Goal: Task Accomplishment & Management: Manage account settings

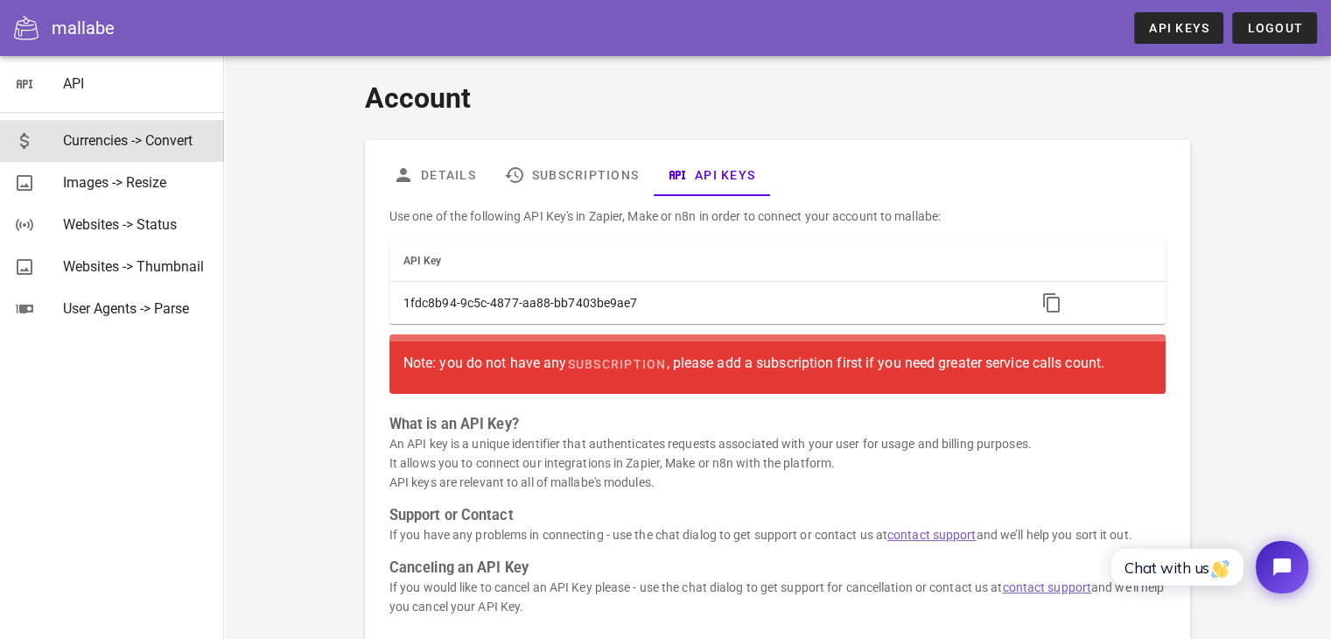
click at [132, 139] on div "Currencies -> Convert" at bounding box center [136, 140] width 147 height 17
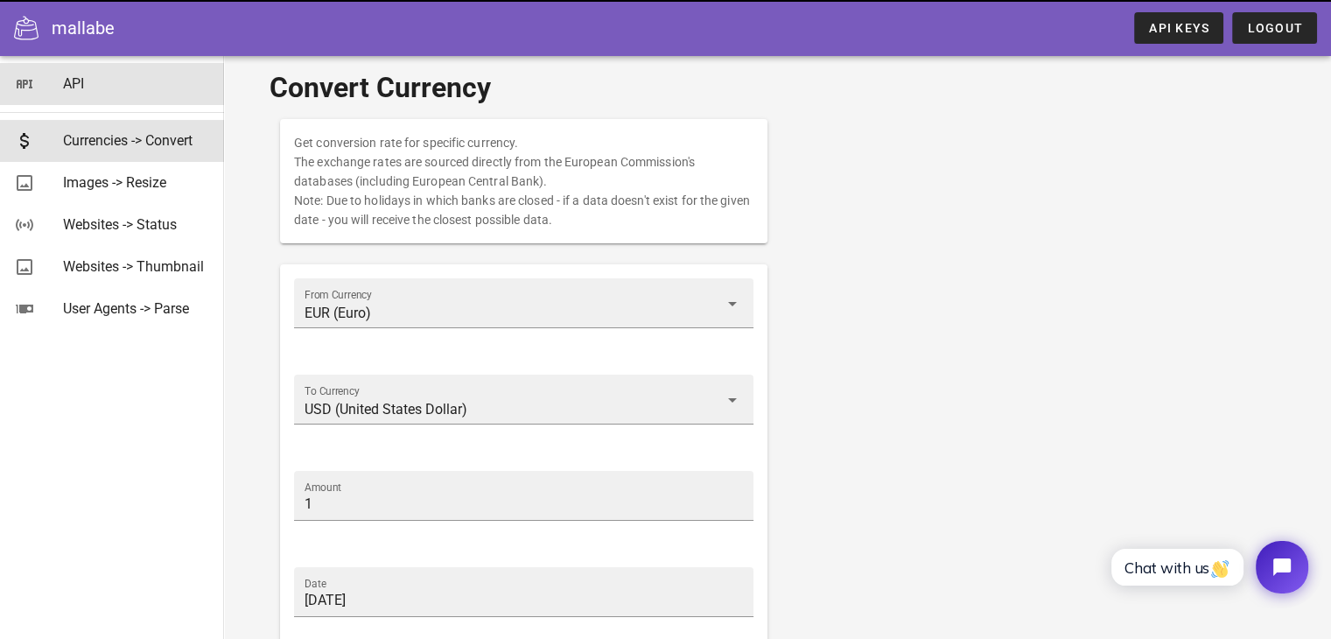
click at [74, 86] on div "API" at bounding box center [136, 83] width 147 height 17
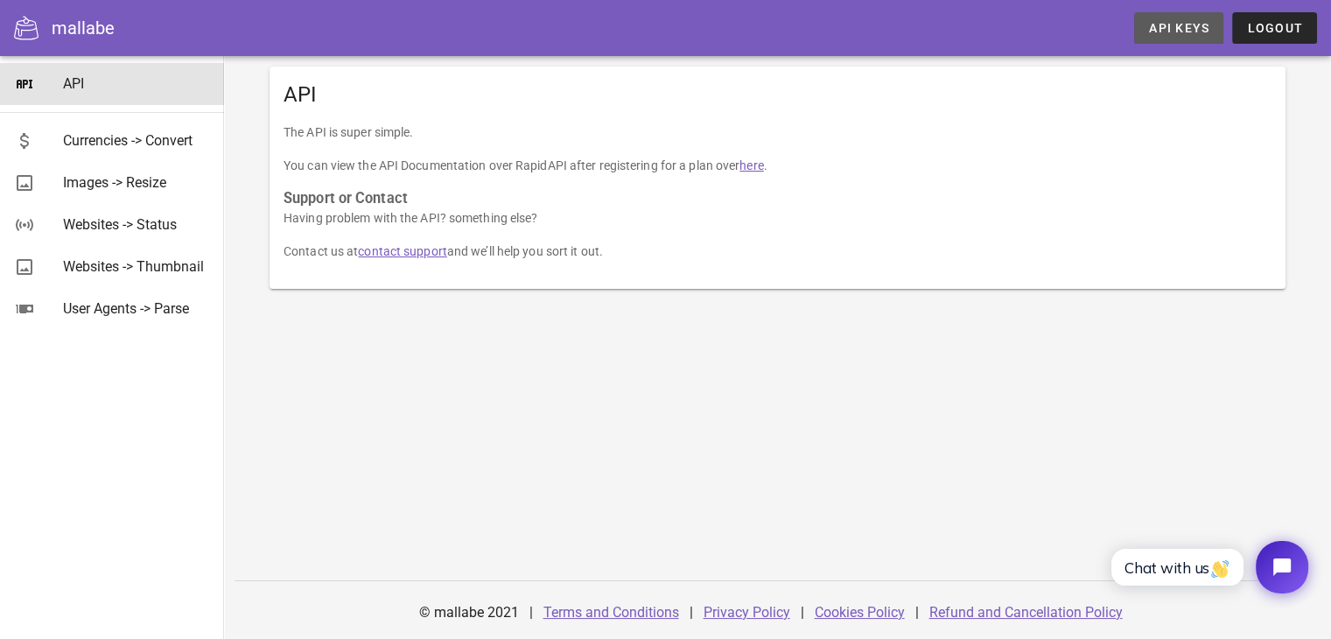
click at [1204, 24] on span "API Keys" at bounding box center [1178, 28] width 61 height 14
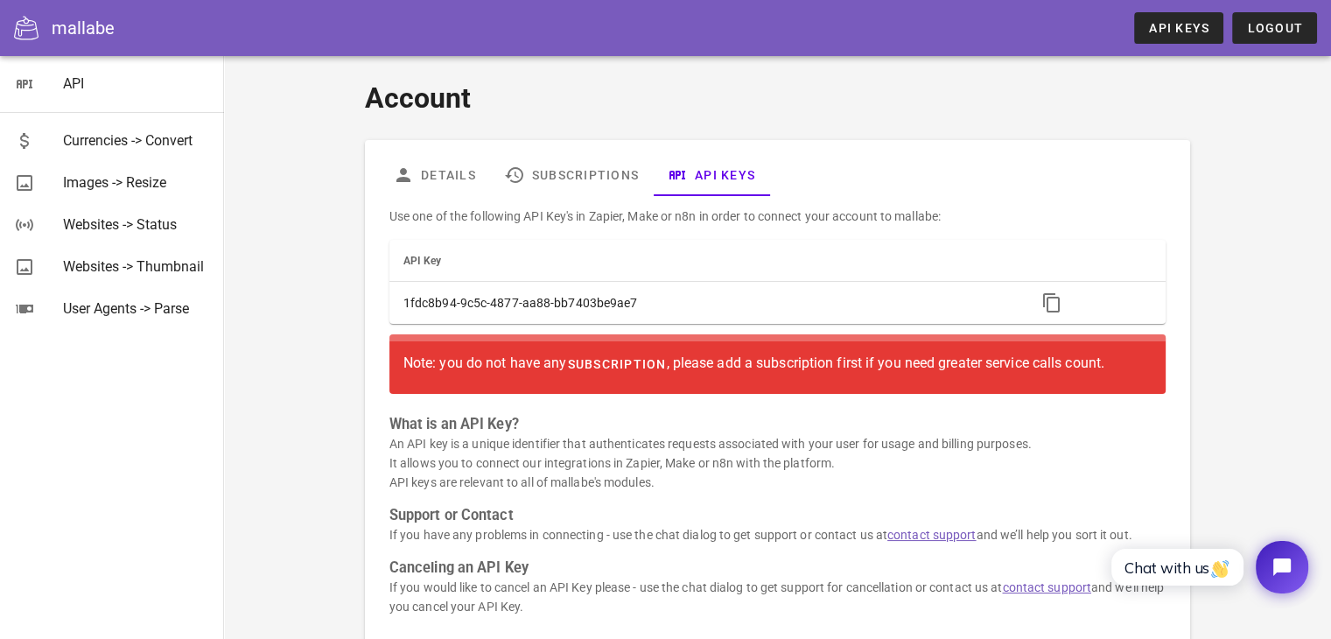
click at [638, 362] on span "subscription" at bounding box center [616, 364] width 100 height 14
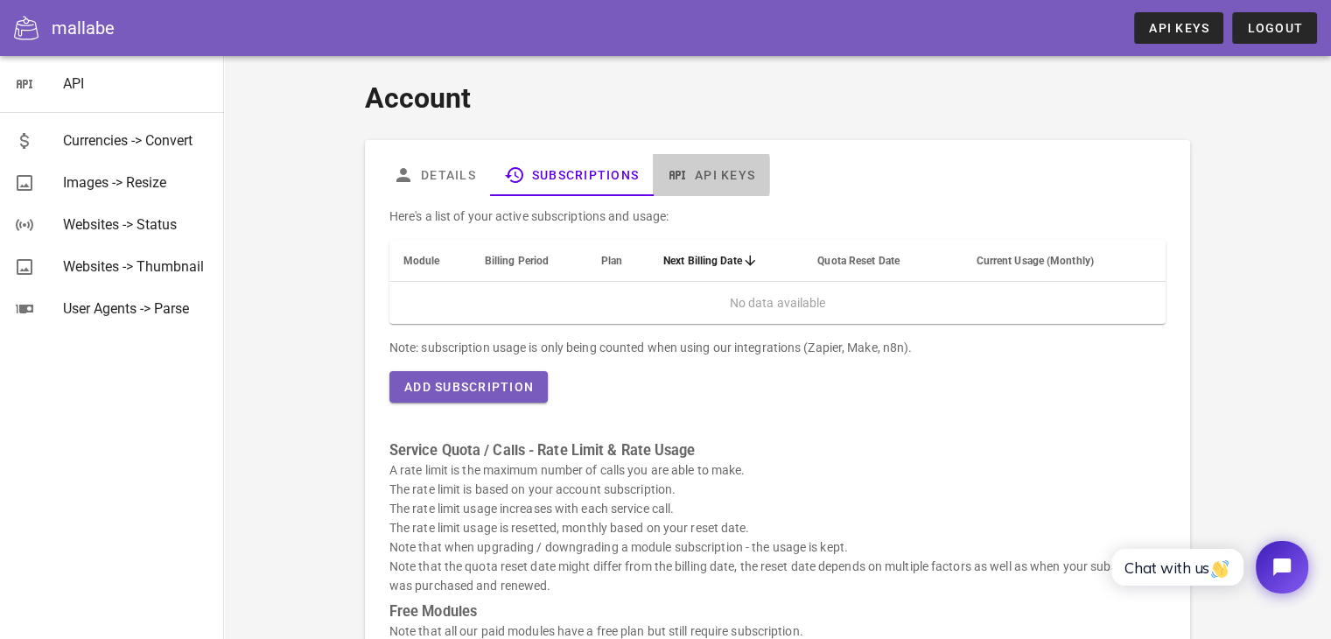
click at [732, 179] on link "API Keys" at bounding box center [711, 175] width 116 height 42
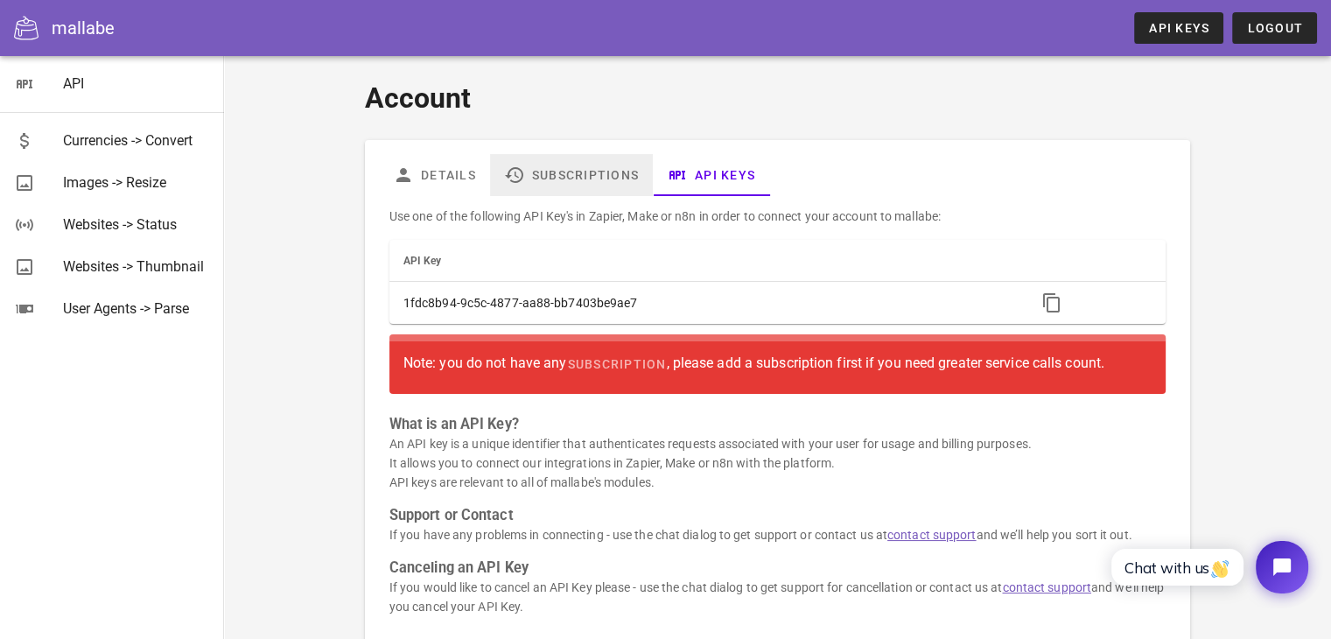
click at [590, 175] on link "Subscriptions" at bounding box center [571, 175] width 163 height 42
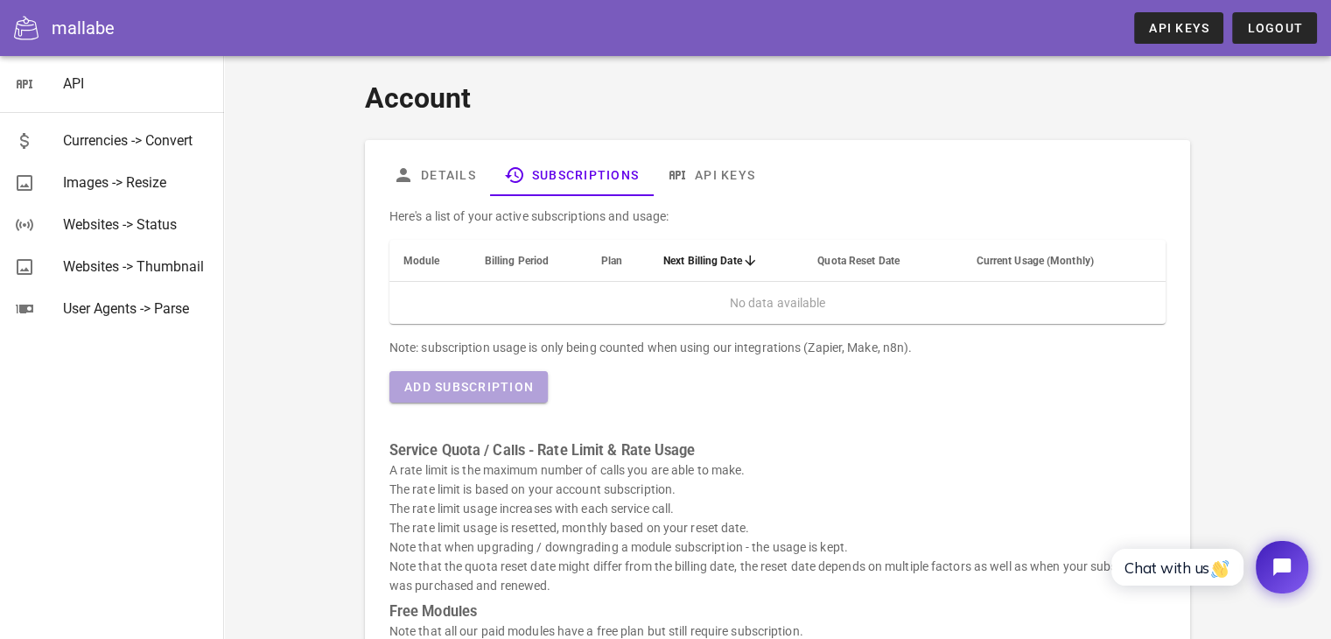
click at [501, 383] on span "Add Subscription" at bounding box center [469, 387] width 130 height 14
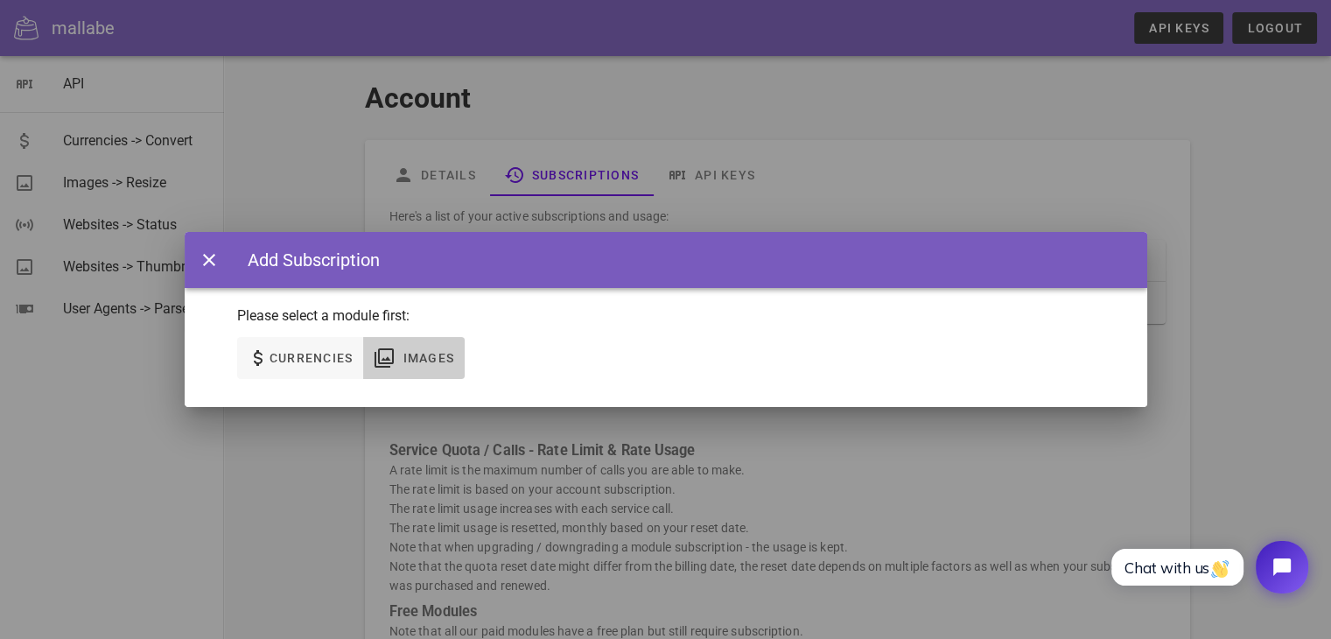
click at [422, 362] on span "Images" at bounding box center [428, 358] width 53 height 14
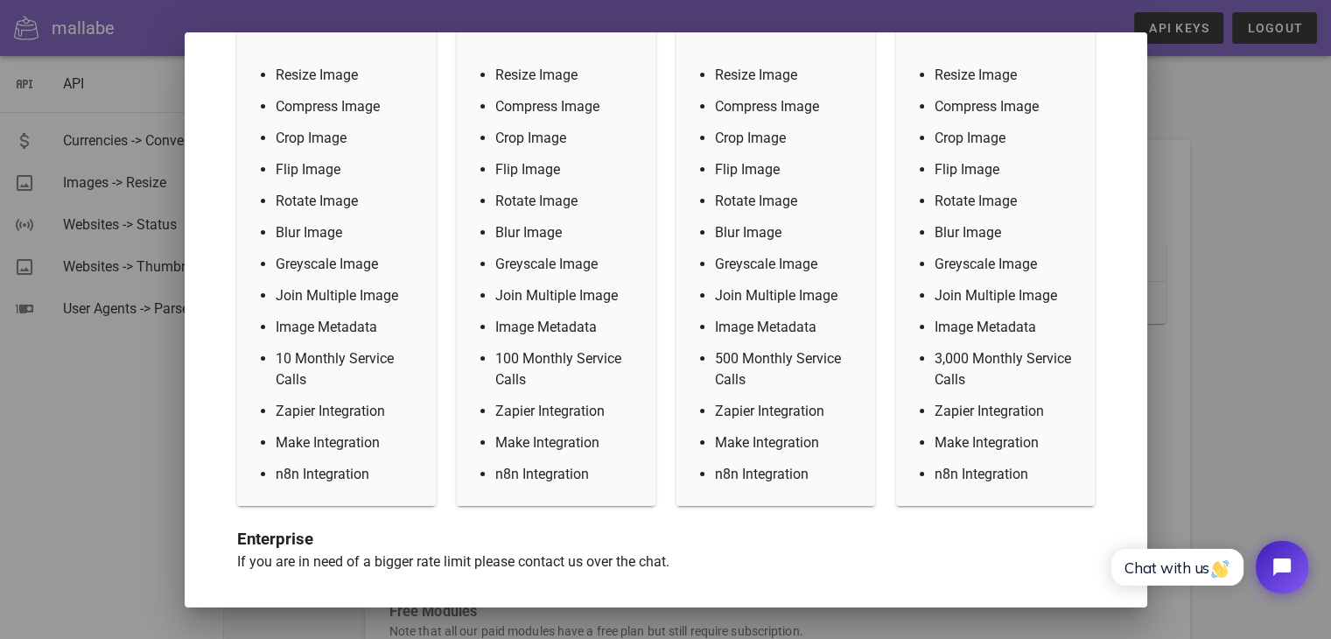
scroll to position [245, 0]
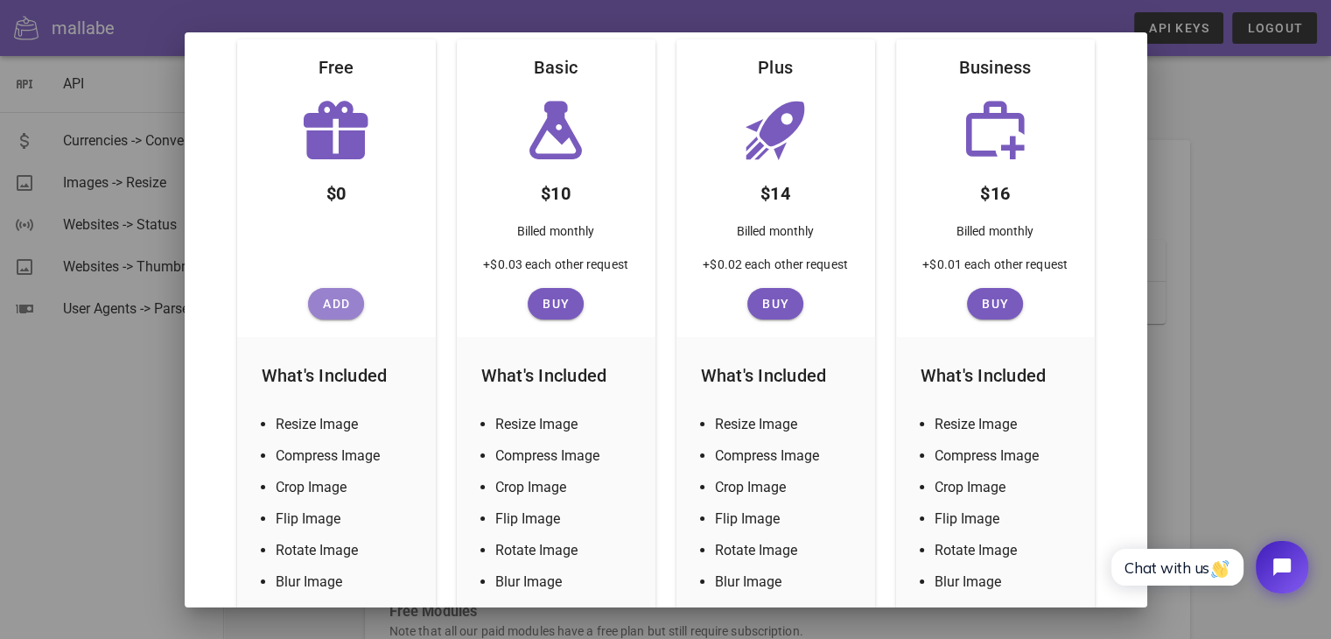
click at [332, 306] on span "Add" at bounding box center [336, 304] width 42 height 14
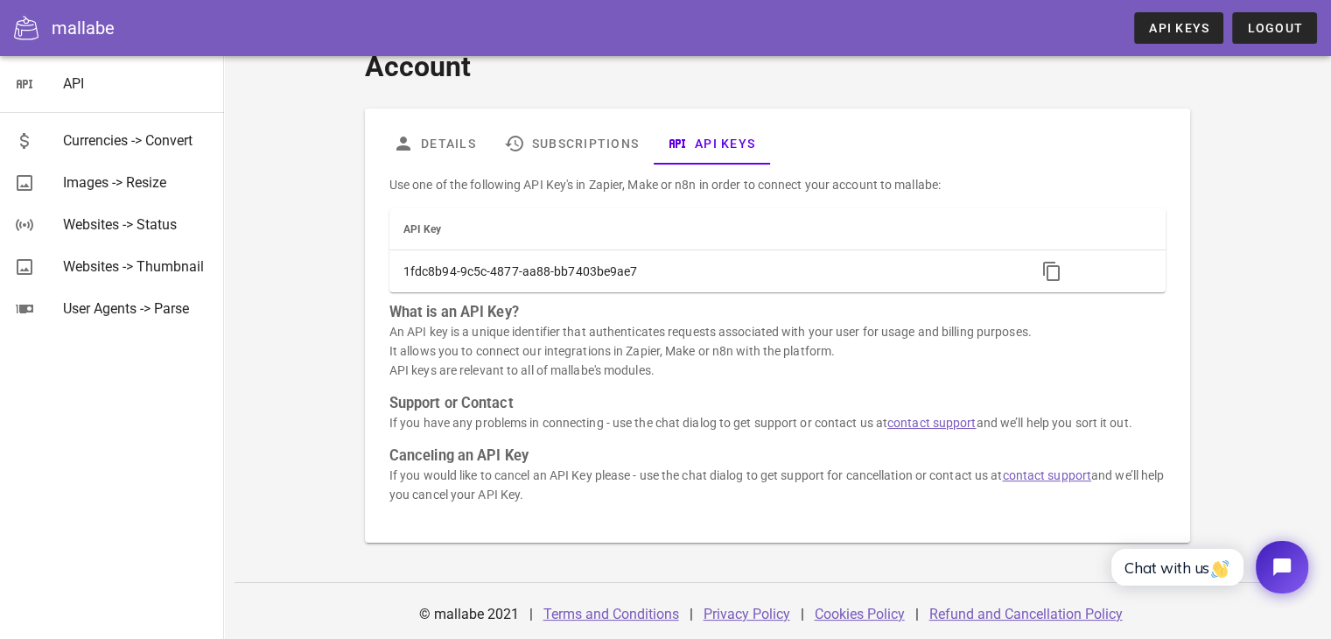
scroll to position [33, 0]
click at [1063, 305] on h3 "What is an API Key?" at bounding box center [778, 310] width 776 height 19
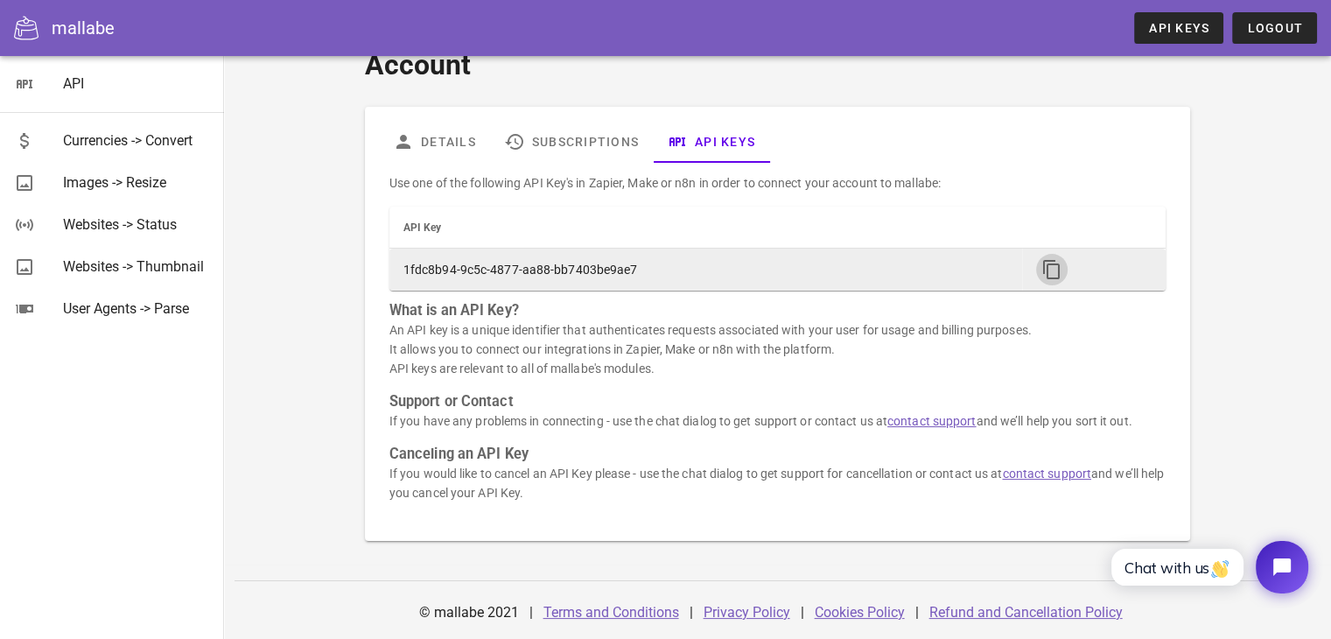
click at [1056, 275] on icon "button" at bounding box center [1052, 269] width 21 height 21
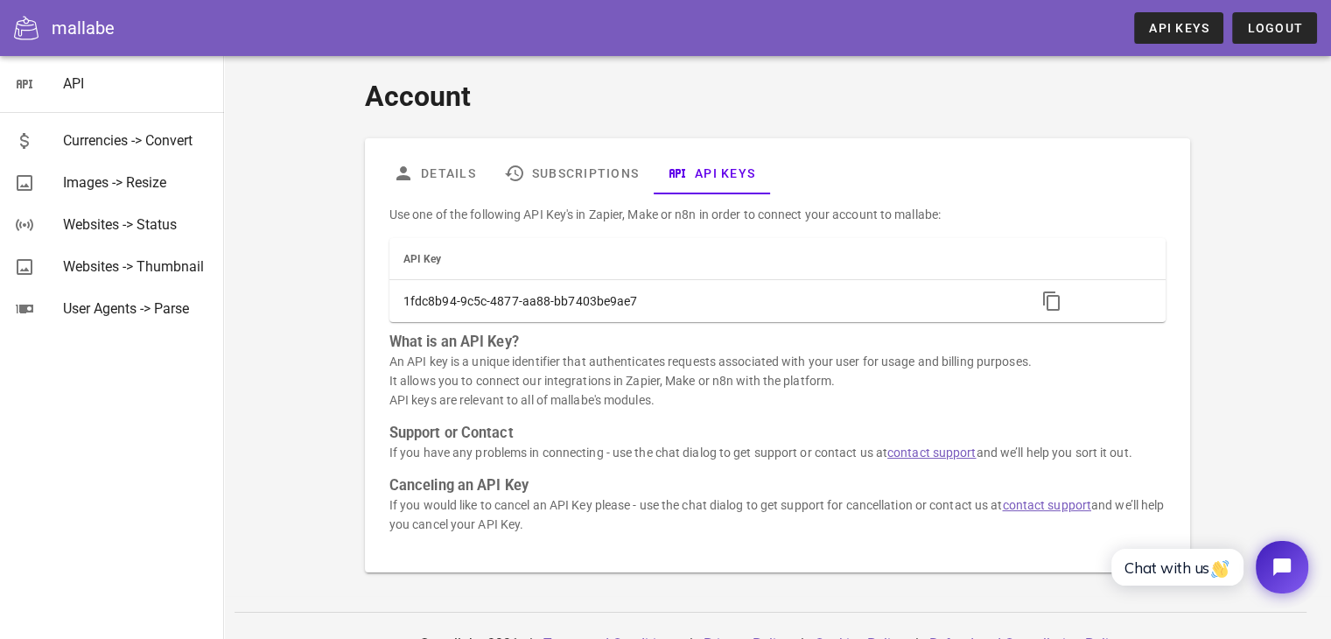
scroll to position [0, 0]
click at [592, 182] on link "Subscriptions" at bounding box center [571, 175] width 163 height 42
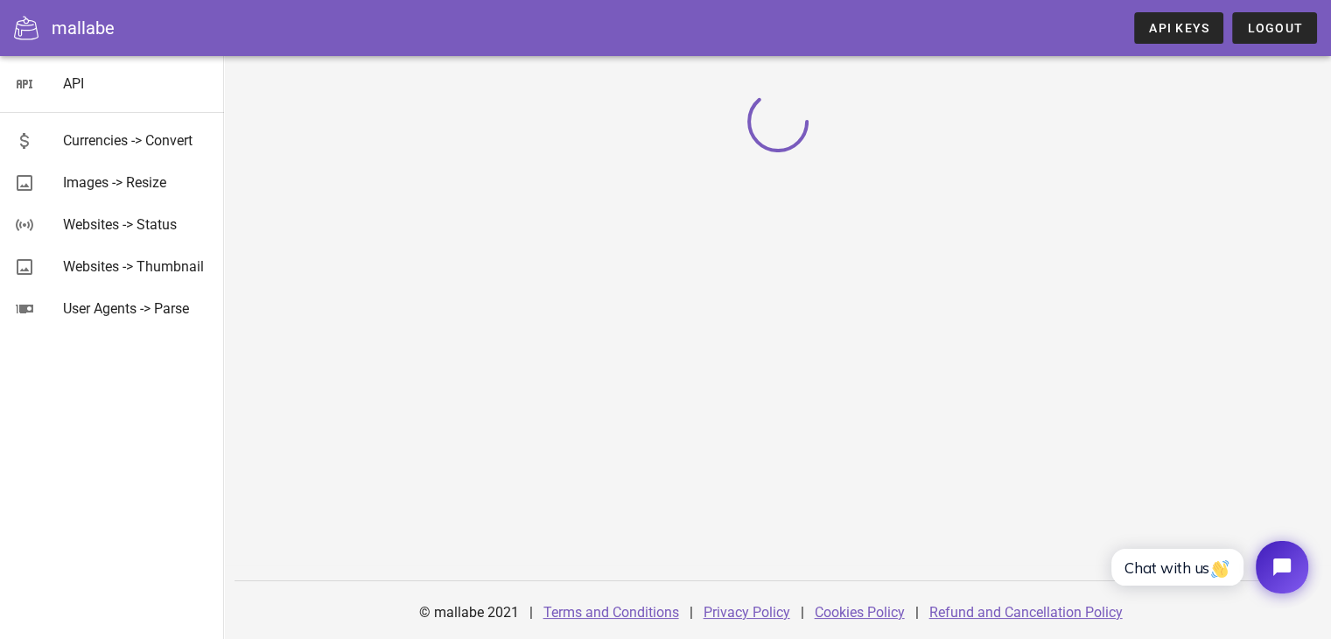
click at [443, 164] on div at bounding box center [778, 117] width 1016 height 100
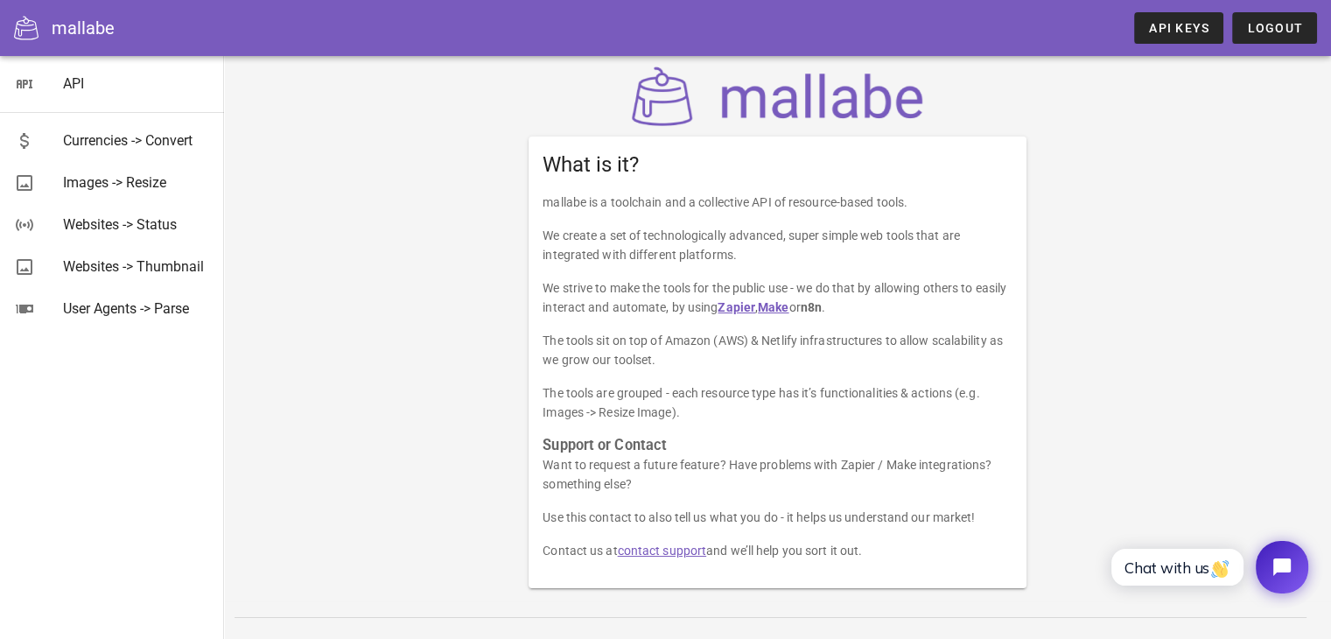
click at [642, 301] on p "We strive to make the tools for the public use - we do that by allowing others …" at bounding box center [778, 297] width 470 height 39
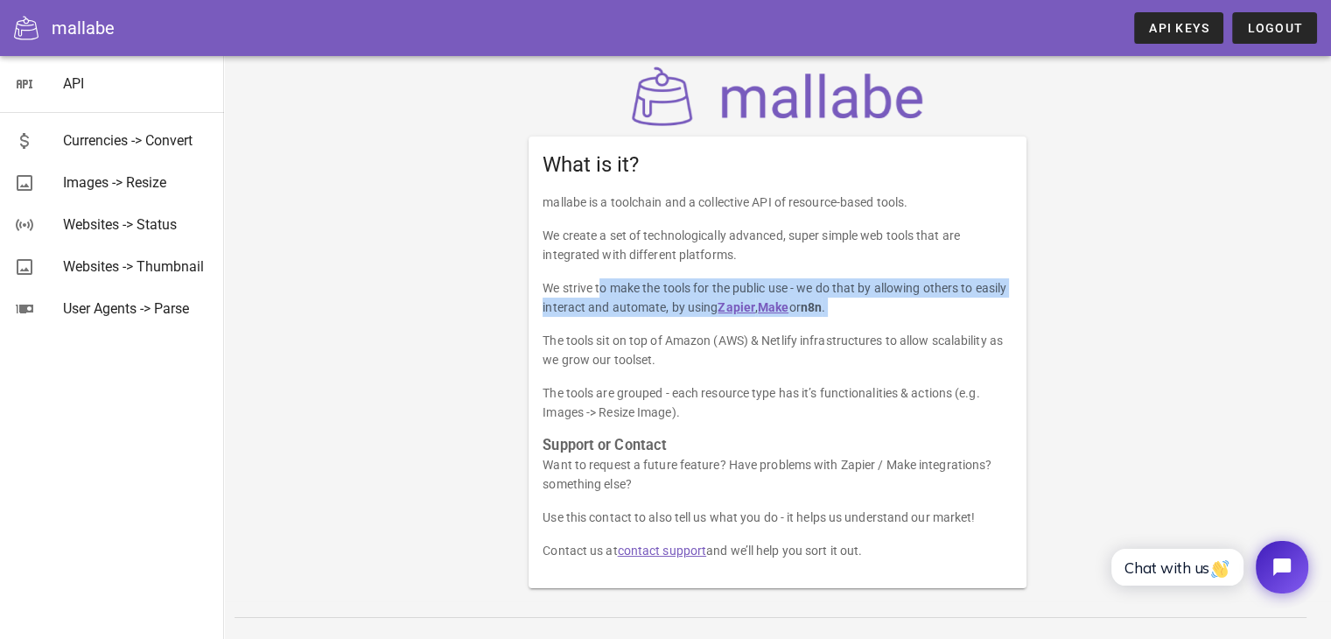
click at [642, 301] on p "We strive to make the tools for the public use - we do that by allowing others …" at bounding box center [778, 297] width 470 height 39
click at [633, 298] on p "We strive to make the tools for the public use - we do that by allowing others …" at bounding box center [778, 297] width 470 height 39
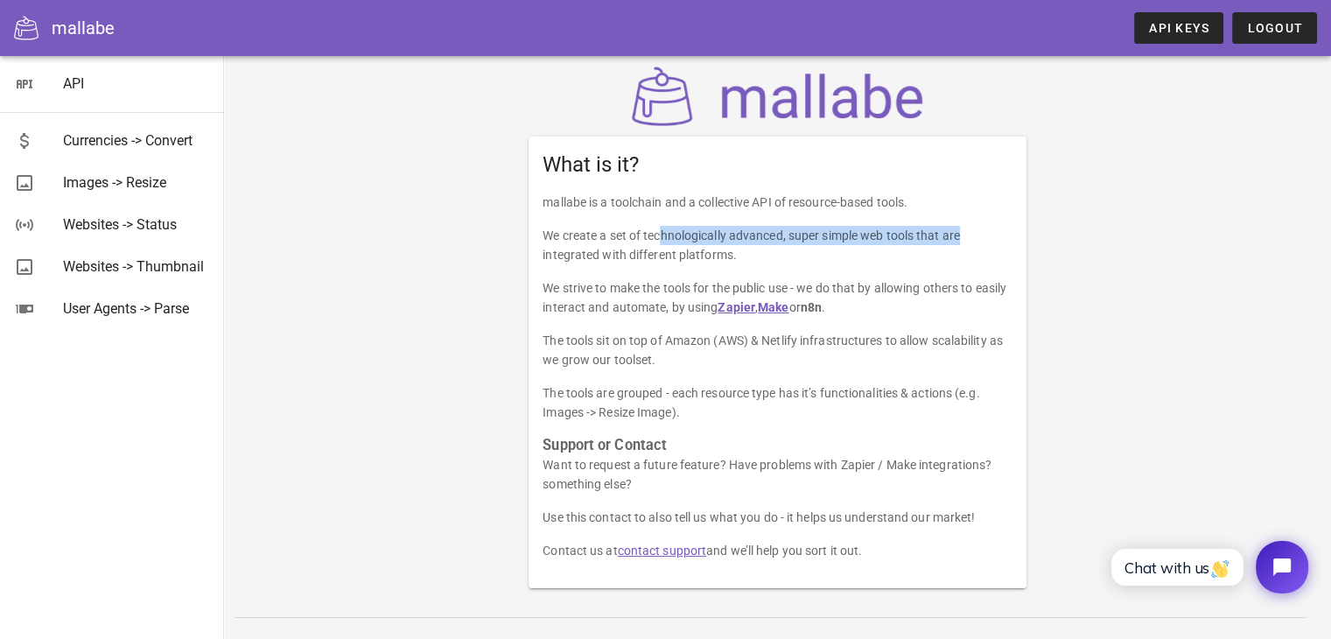
drag, startPoint x: 606, startPoint y: 239, endPoint x: 907, endPoint y: 239, distance: 301.1
click at [907, 239] on p "We create a set of technologically advanced, super simple web tools that are in…" at bounding box center [778, 245] width 470 height 39
click at [937, 240] on p "We create a set of technologically advanced, super simple web tools that are in…" at bounding box center [778, 245] width 470 height 39
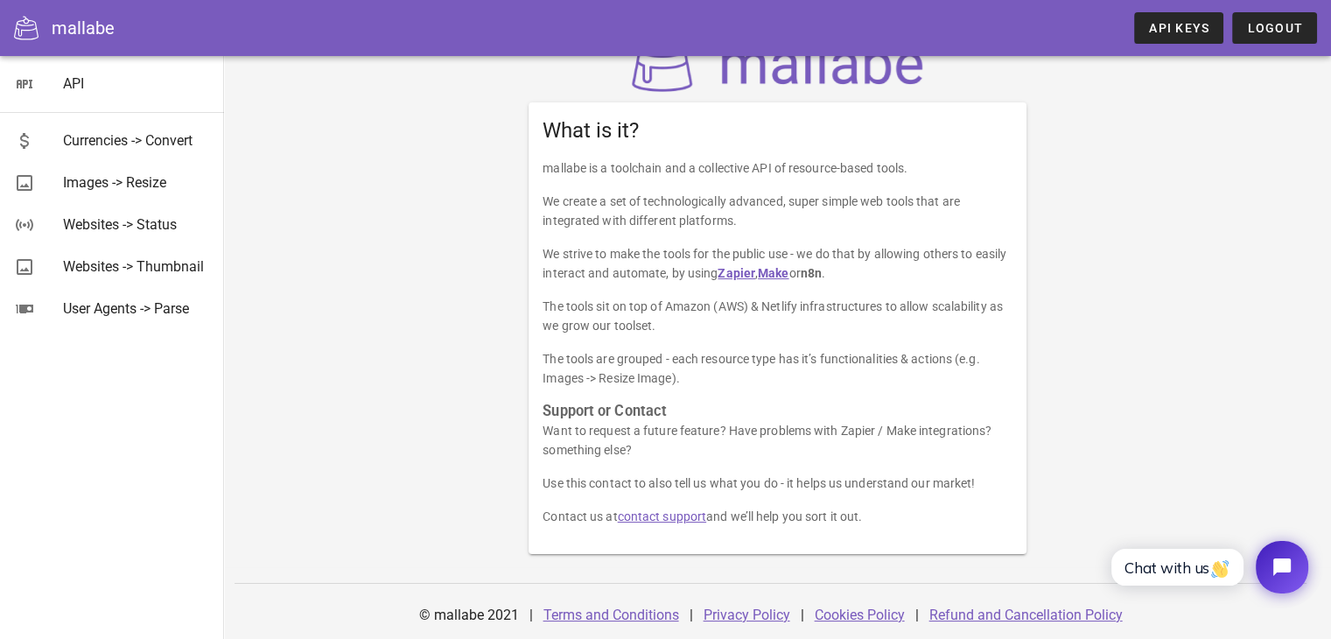
scroll to position [36, 0]
click at [121, 186] on div "Images -> Resize" at bounding box center [136, 182] width 147 height 17
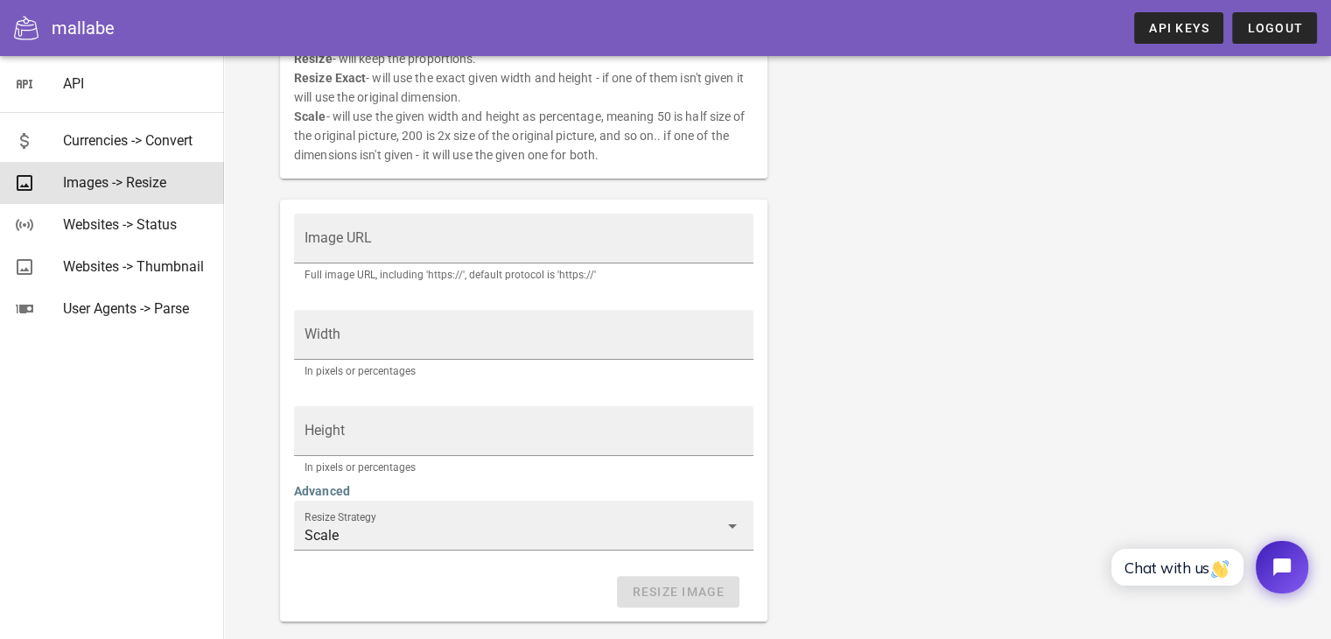
scroll to position [250, 0]
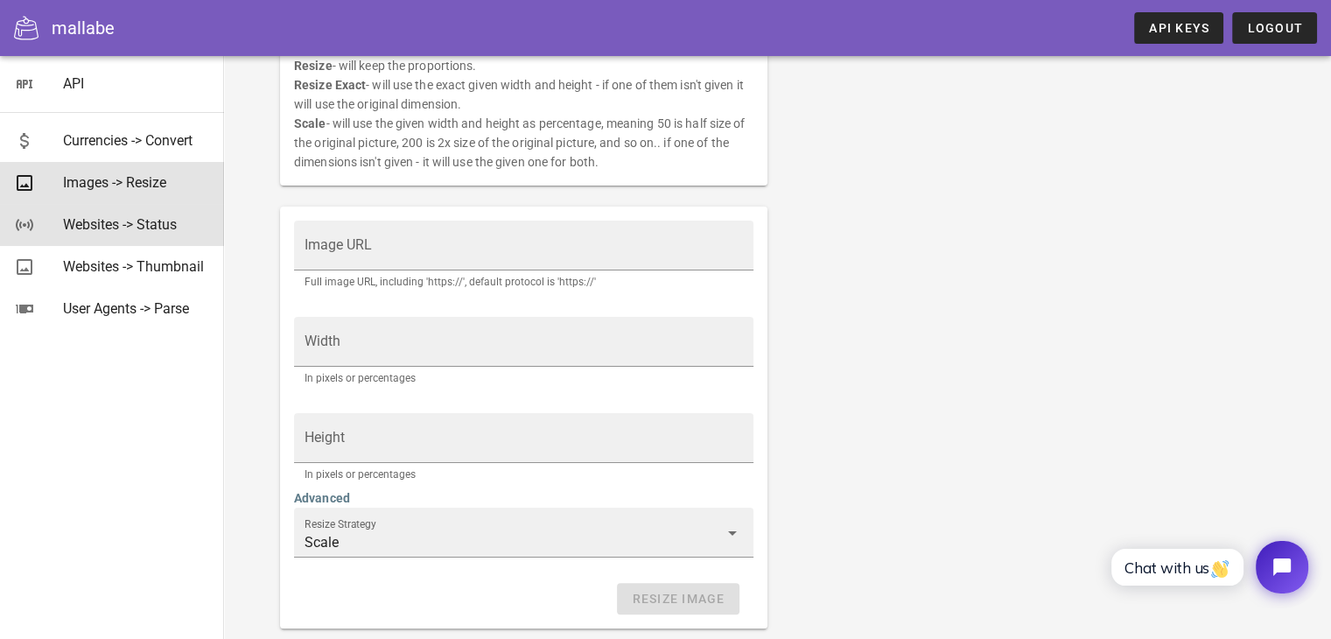
click at [203, 225] on div "Websites -> Status" at bounding box center [136, 224] width 147 height 17
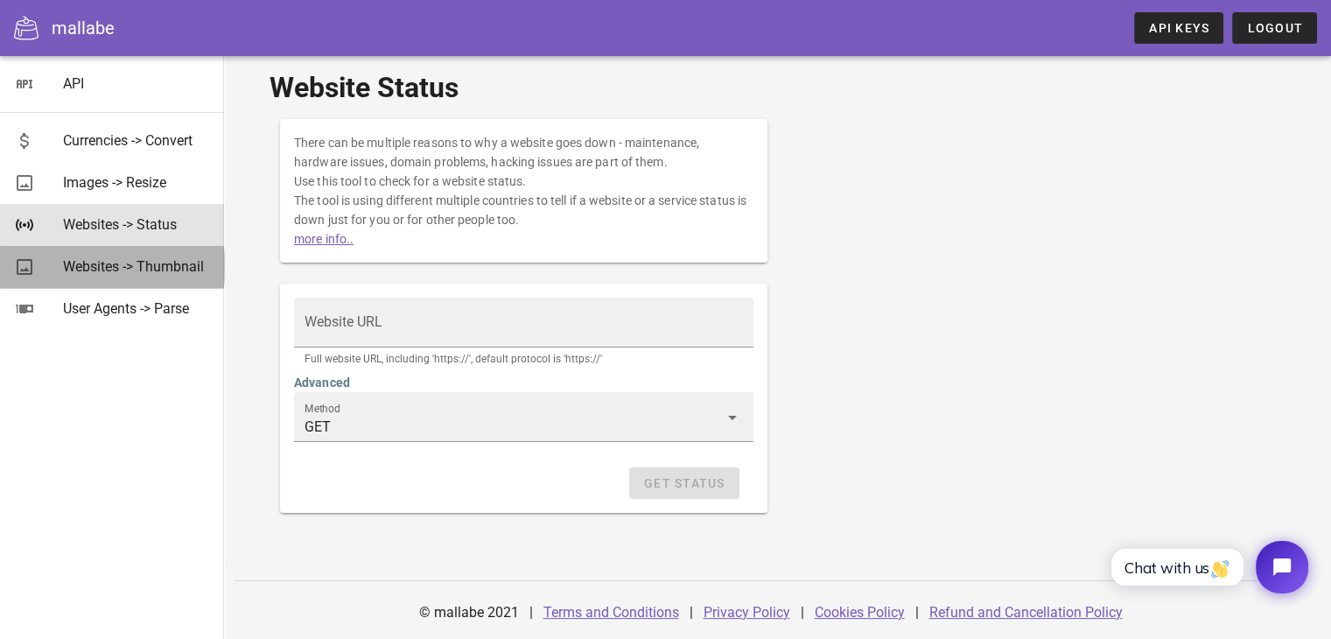
click at [184, 260] on div "Websites -> Thumbnail" at bounding box center [136, 266] width 147 height 17
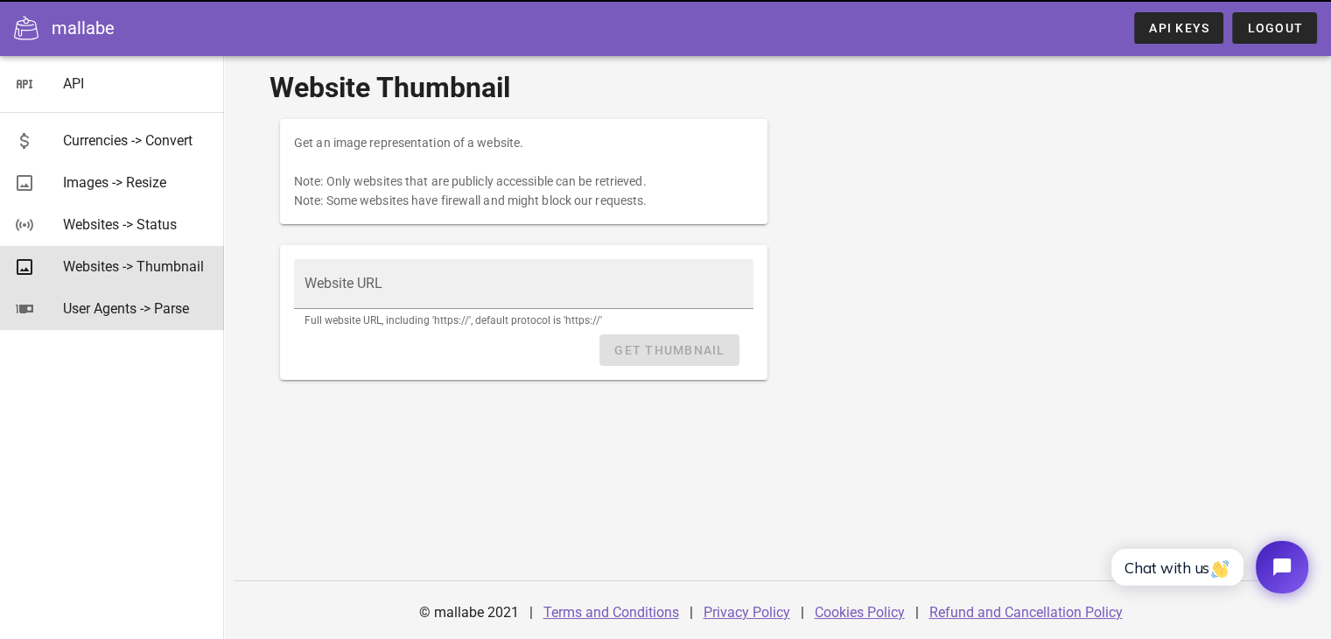
click at [181, 311] on div "User Agents -> Parse" at bounding box center [136, 308] width 147 height 17
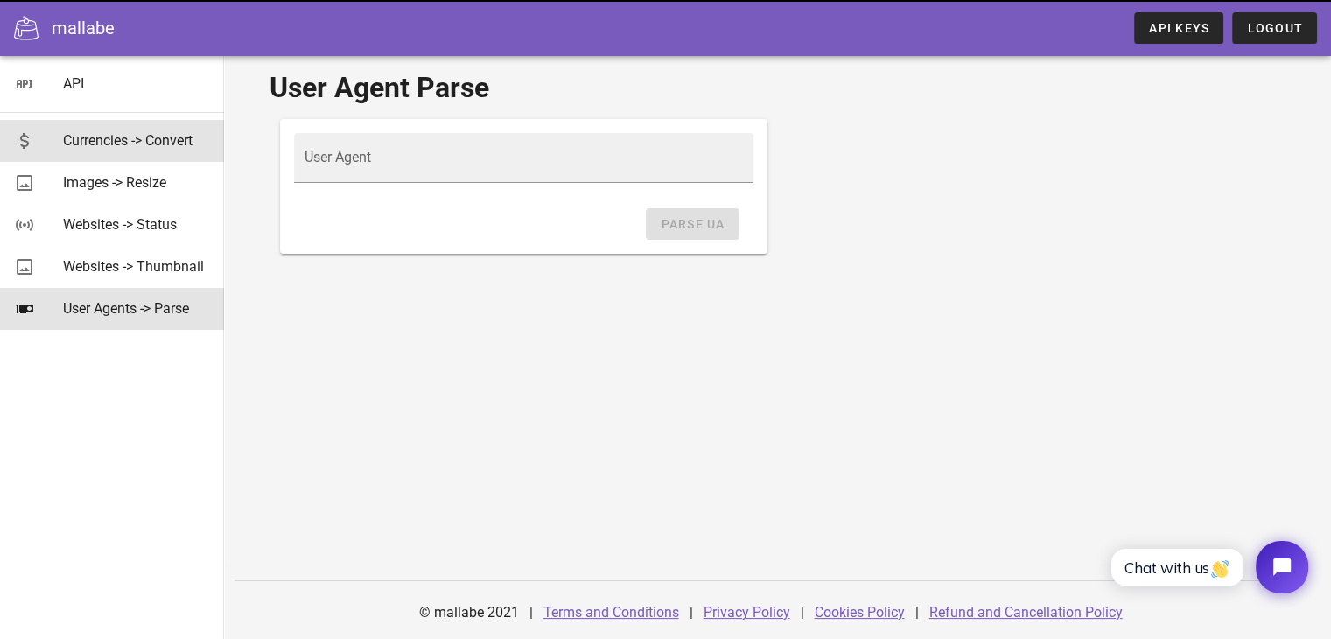
click at [144, 135] on div "Currencies -> Convert" at bounding box center [136, 140] width 147 height 17
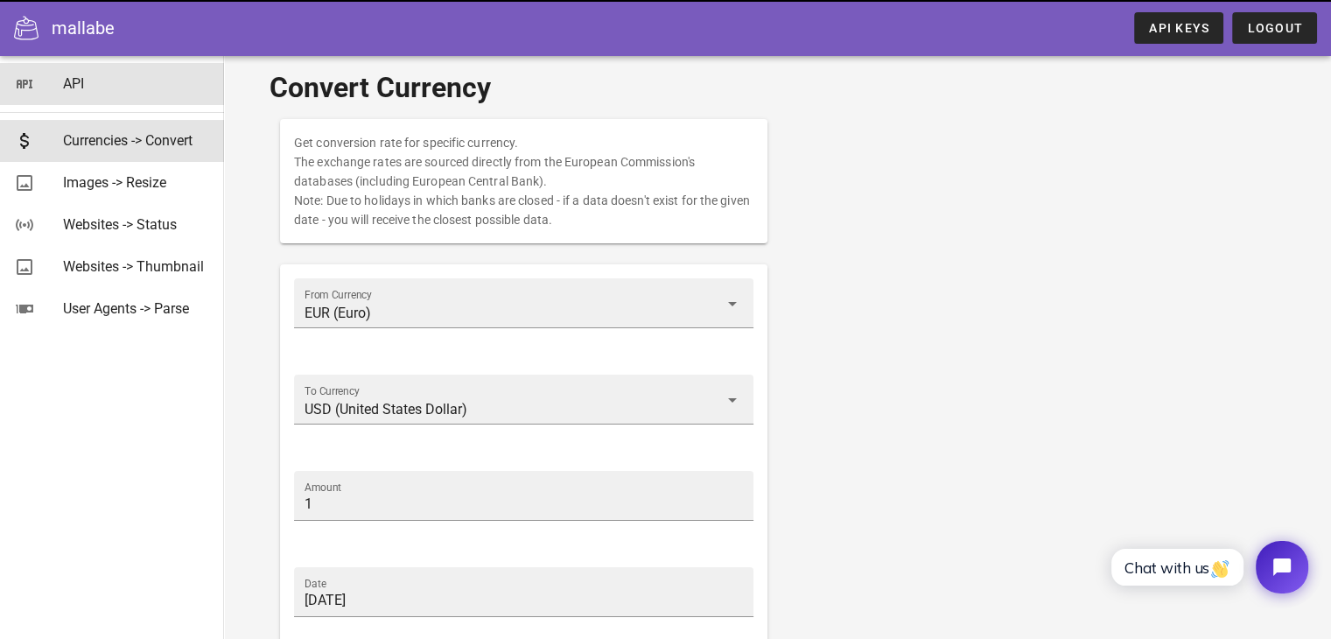
click at [137, 86] on div "API" at bounding box center [136, 83] width 147 height 17
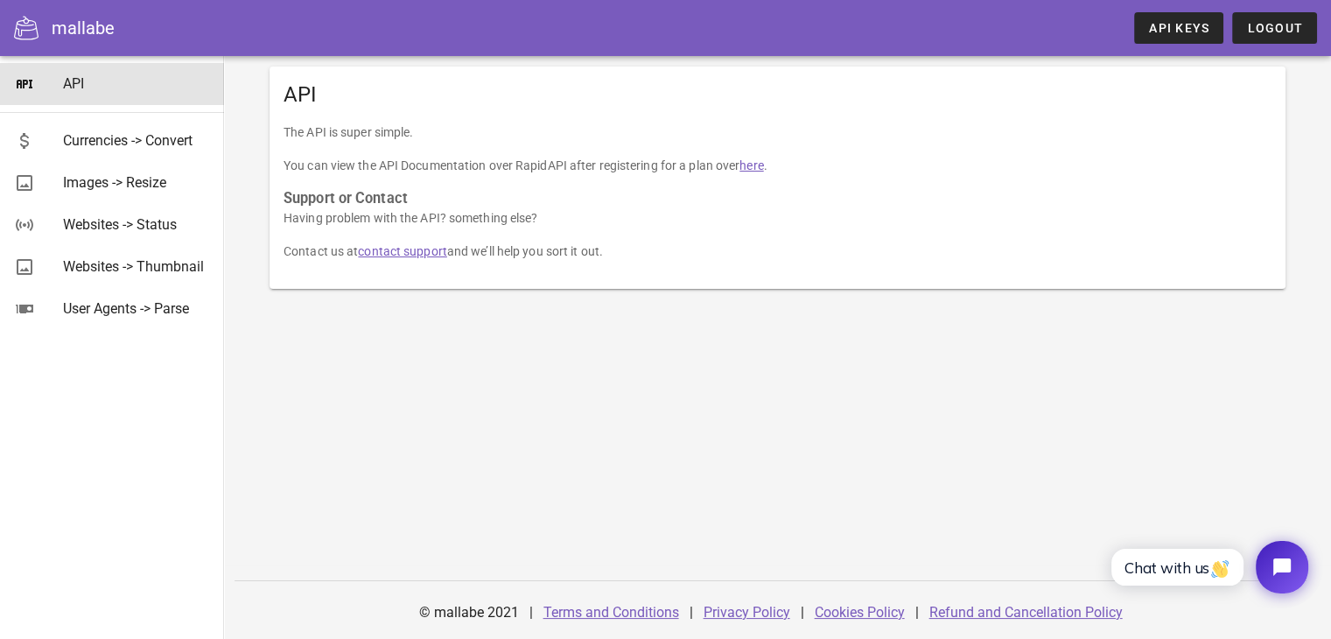
click at [350, 179] on div "The API is super simple. You can view the API Documentation over RapidAPI after…" at bounding box center [778, 206] width 1016 height 166
click at [369, 166] on p "You can view the API Documentation over RapidAPI after registering for a plan o…" at bounding box center [778, 165] width 988 height 19
click at [595, 165] on p "You can view the API Documentation over RapidAPI after registering for a plan o…" at bounding box center [778, 165] width 988 height 19
